Goal: Book appointment/travel/reservation

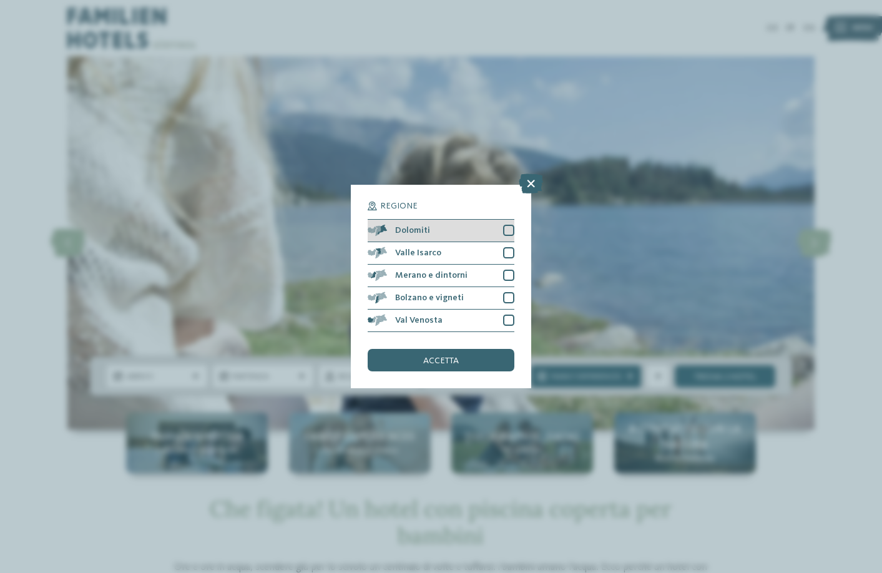
click at [507, 231] on div at bounding box center [508, 230] width 11 height 11
click at [432, 355] on div "accetta" at bounding box center [440, 360] width 146 height 22
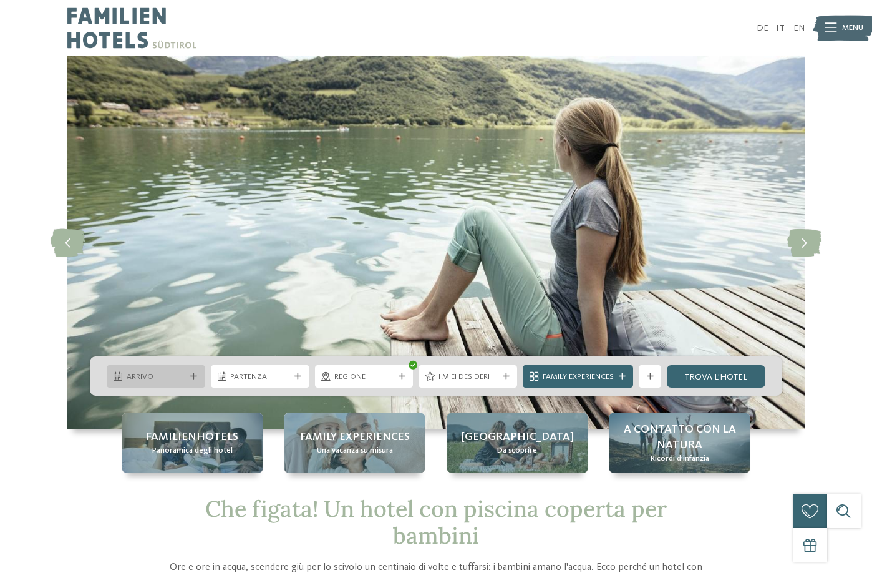
click at [153, 373] on span "Arrivo" at bounding box center [156, 376] width 59 height 11
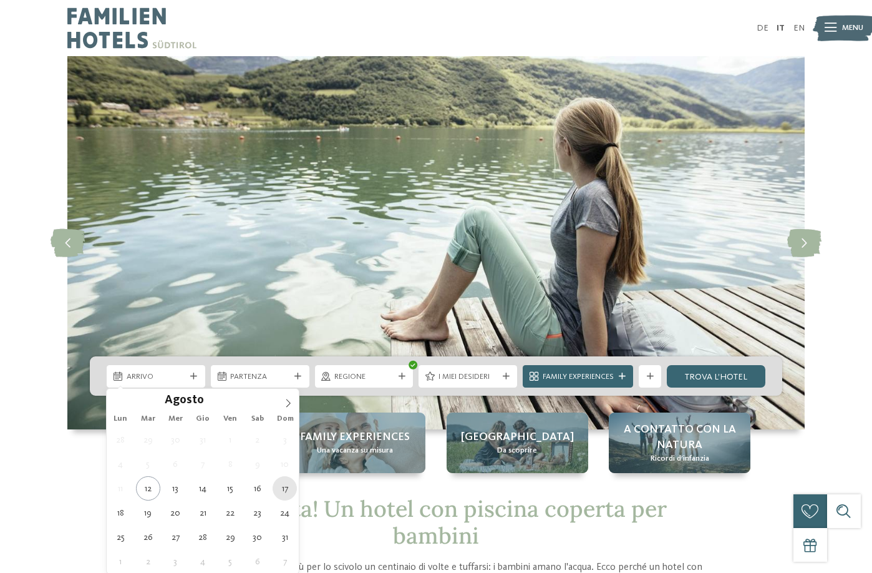
type div "[DATE]"
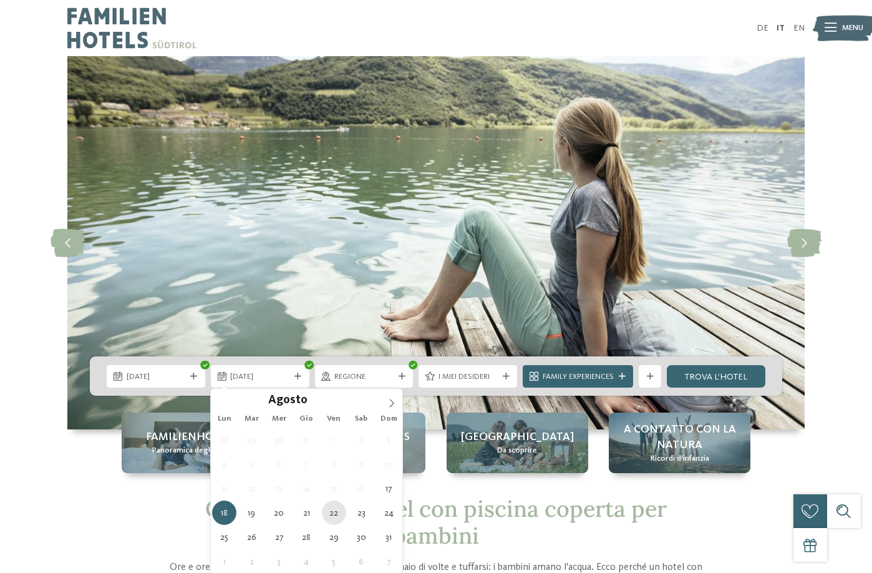
type div "[DATE]"
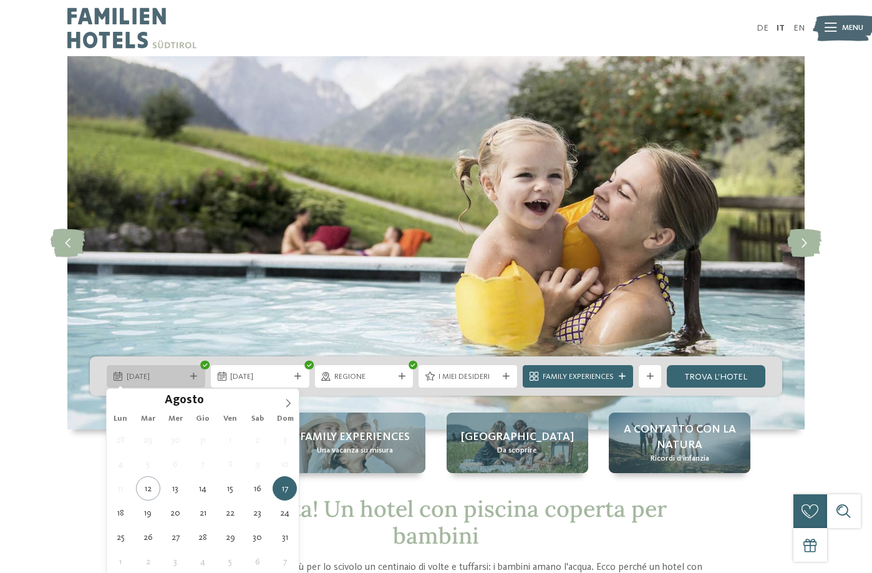
click at [165, 376] on span "[DATE]" at bounding box center [156, 376] width 59 height 11
type div "[DATE]"
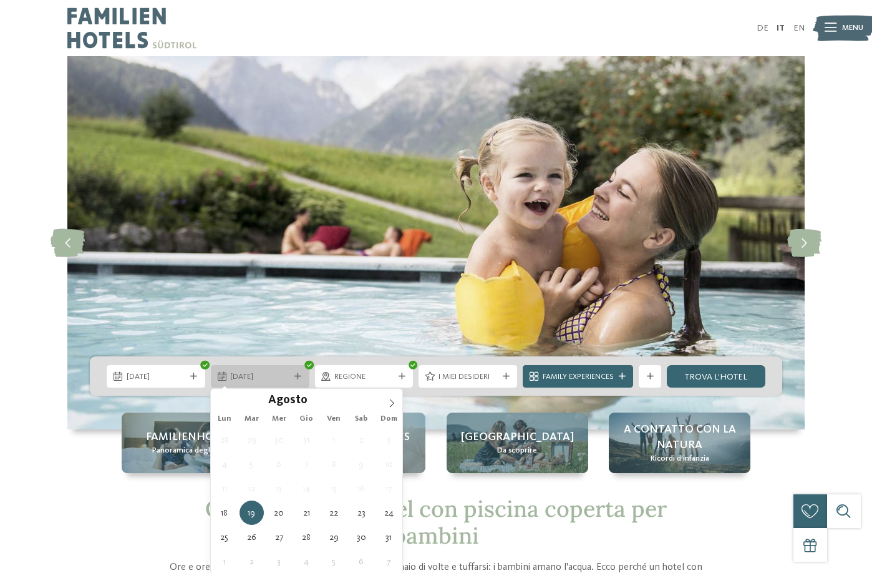
click at [281, 374] on span "[DATE]" at bounding box center [259, 376] width 59 height 11
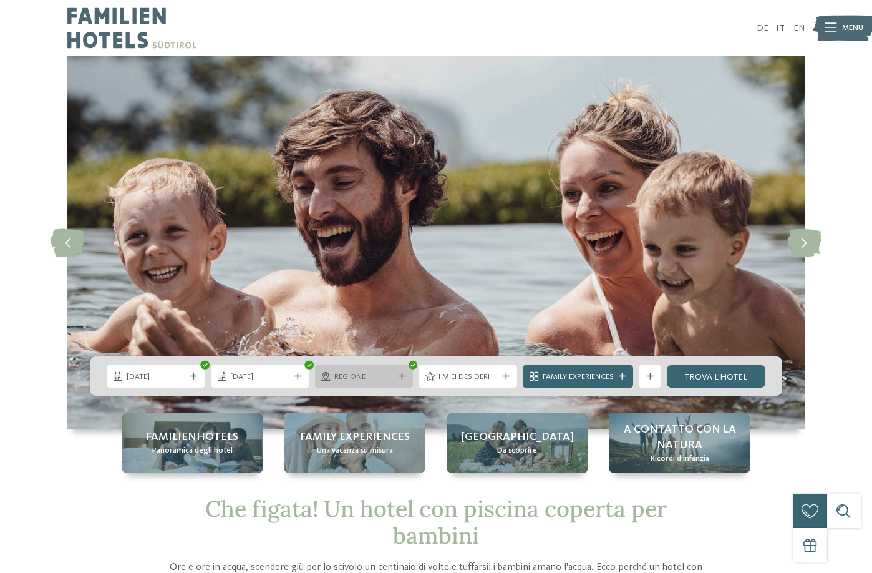
click at [378, 377] on span "Regione" at bounding box center [363, 376] width 59 height 11
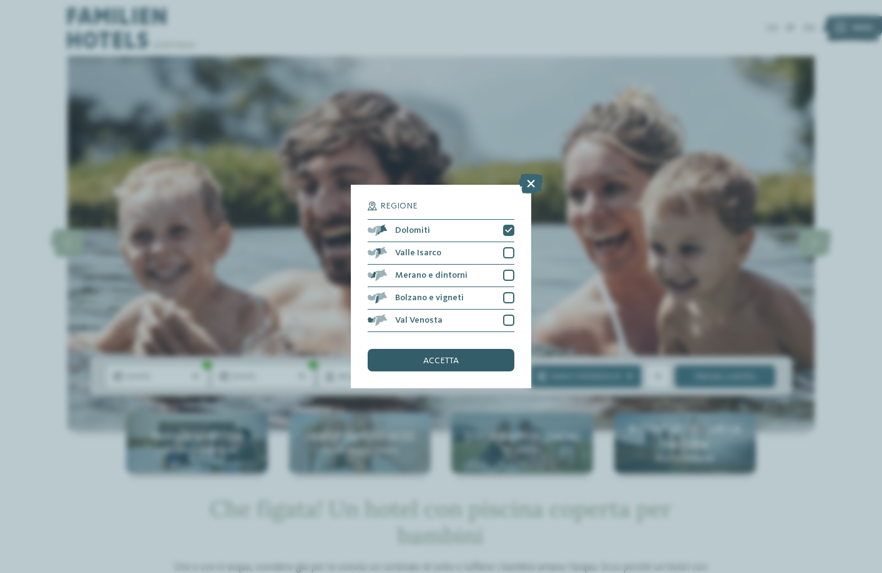
click at [442, 356] on span "accetta" at bounding box center [441, 360] width 36 height 9
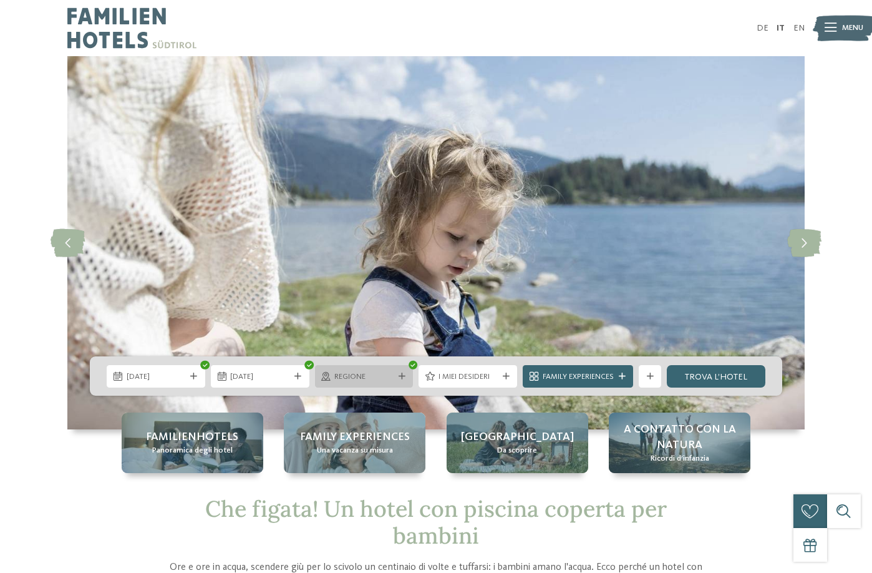
click at [382, 377] on span "Regione" at bounding box center [363, 376] width 59 height 11
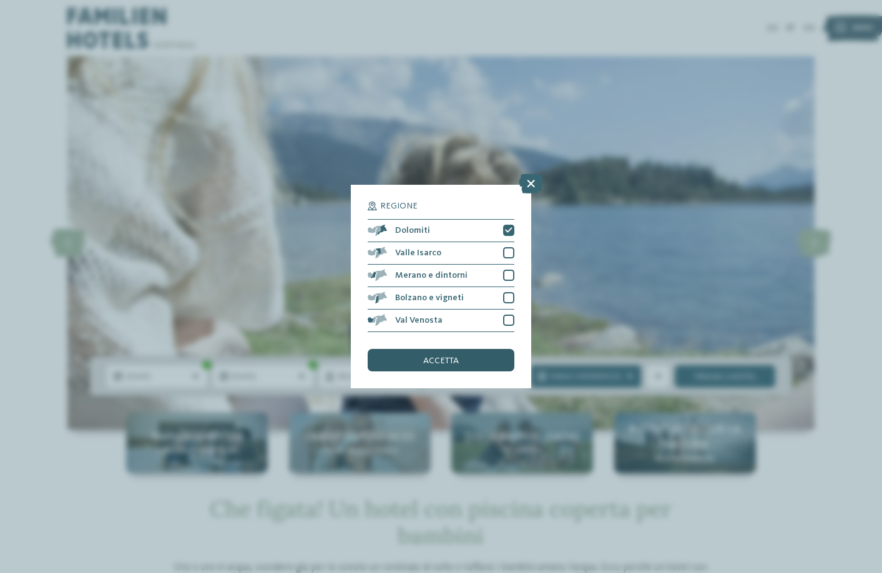
click at [442, 356] on span "accetta" at bounding box center [441, 360] width 36 height 9
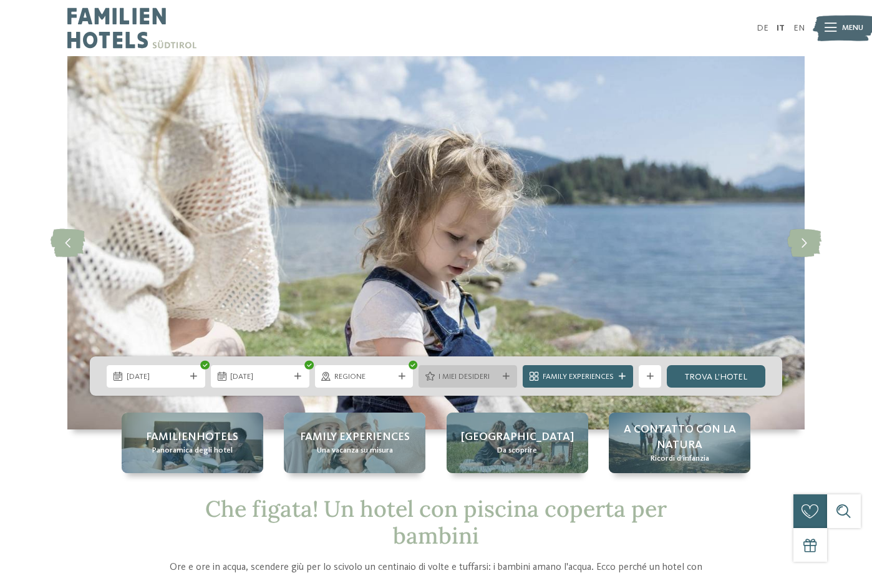
click at [488, 375] on span "I miei desideri" at bounding box center [468, 376] width 59 height 11
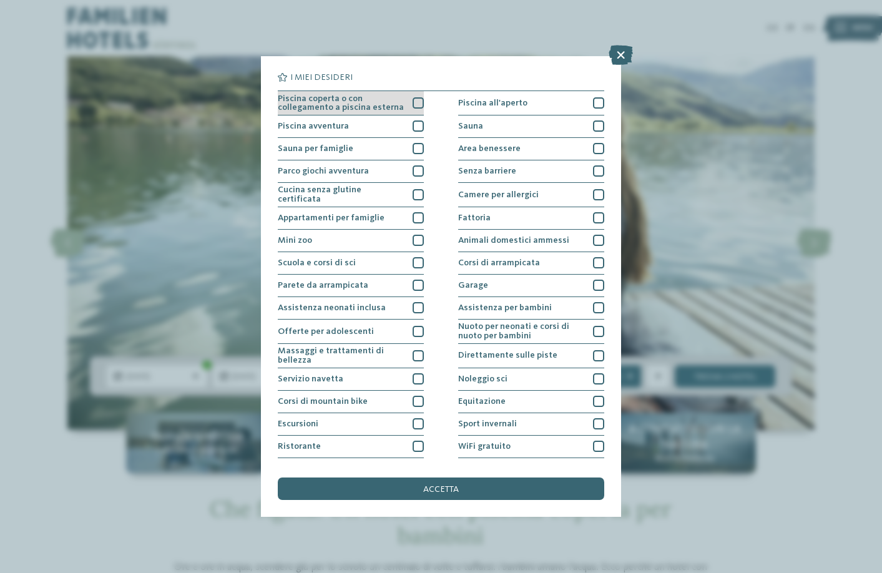
click at [416, 103] on div at bounding box center [417, 102] width 11 height 11
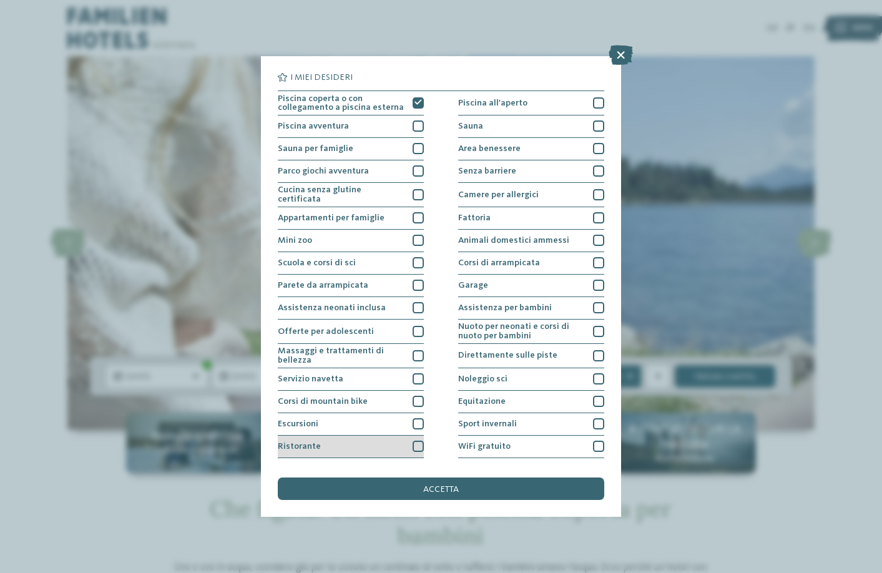
click at [412, 445] on div at bounding box center [417, 445] width 11 height 11
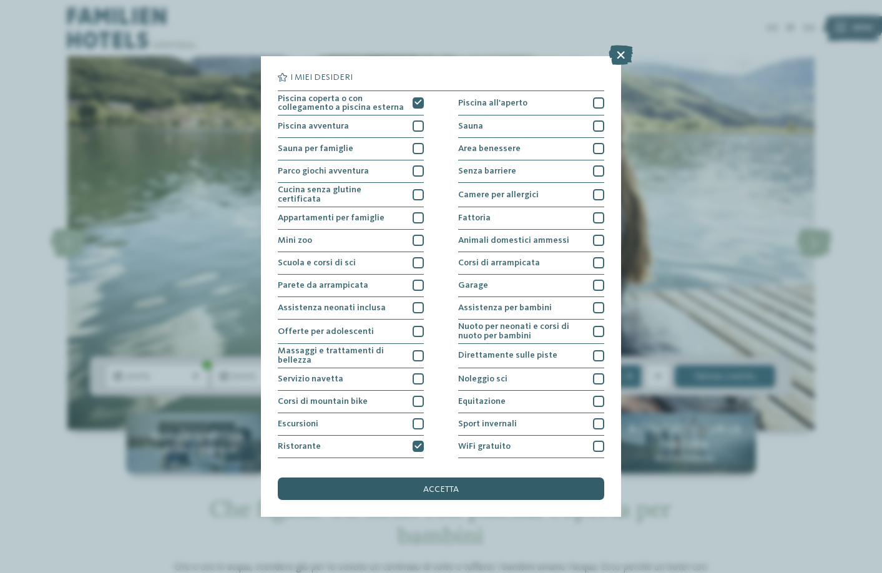
click at [456, 484] on div "accetta" at bounding box center [441, 488] width 326 height 22
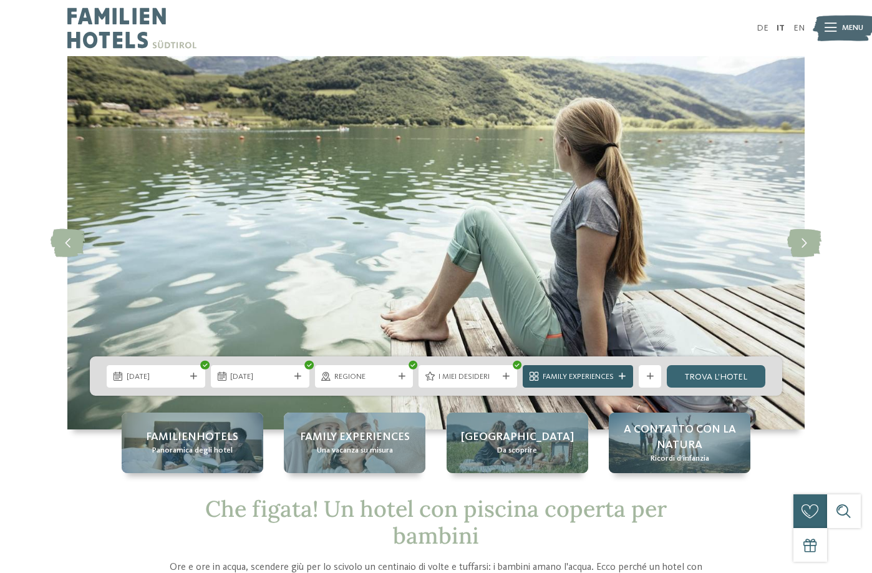
click at [619, 376] on icon at bounding box center [622, 376] width 7 height 7
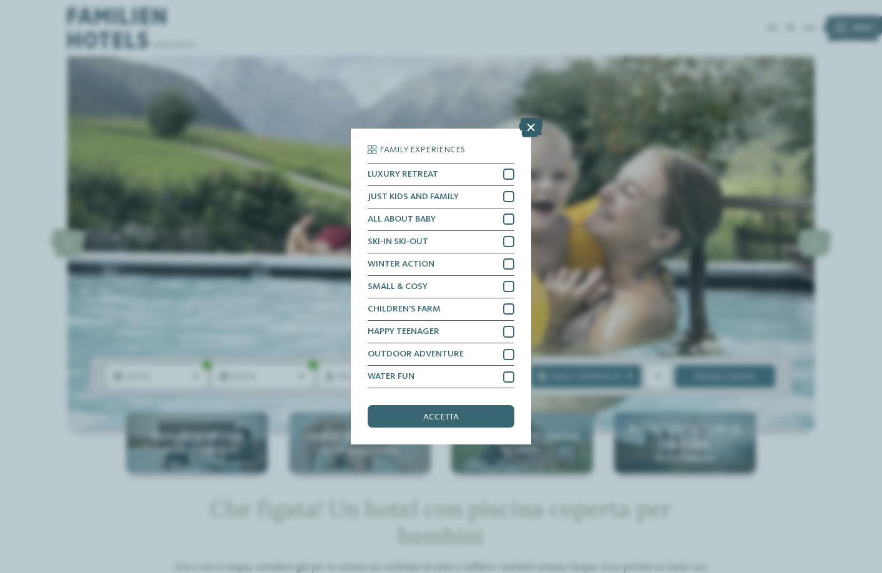
click at [530, 124] on icon at bounding box center [530, 127] width 24 height 20
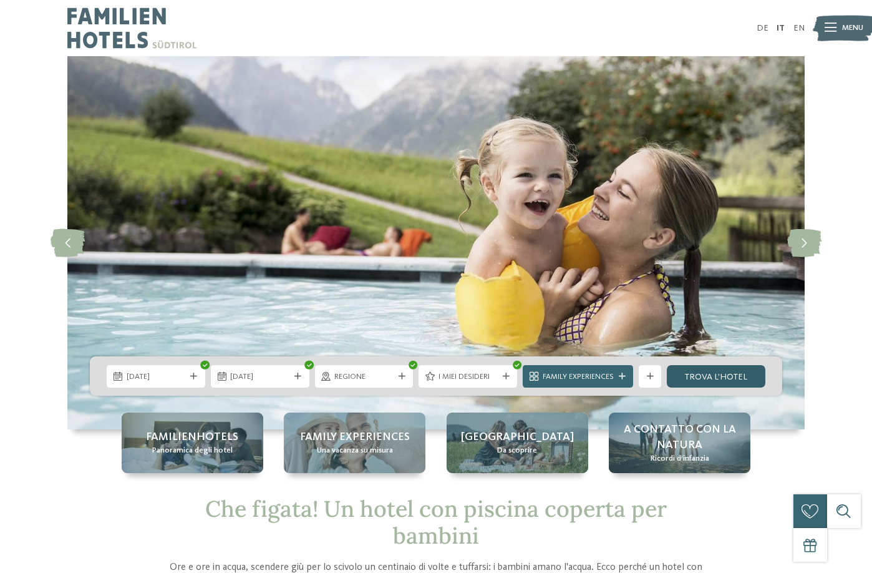
click at [704, 377] on link "trova l’hotel" at bounding box center [716, 376] width 99 height 22
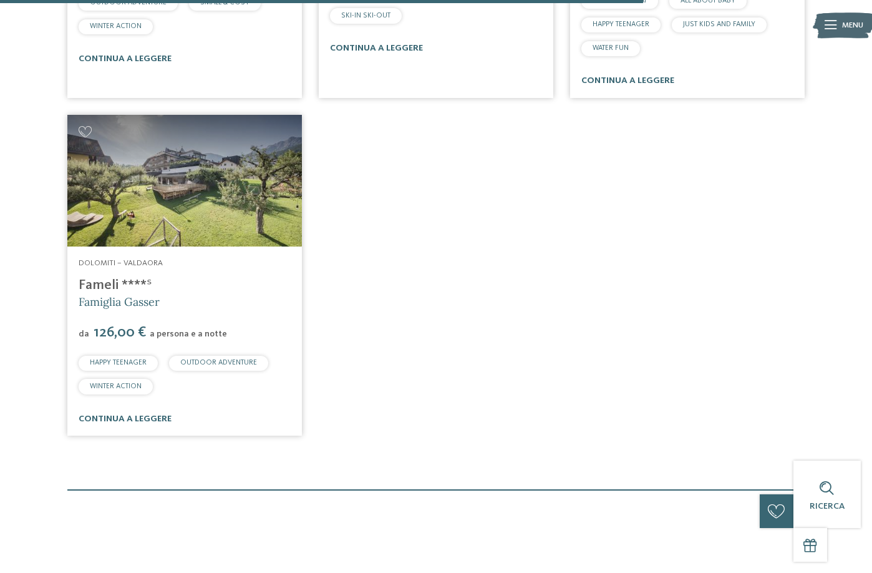
scroll to position [923, 0]
